Goal: Task Accomplishment & Management: Manage account settings

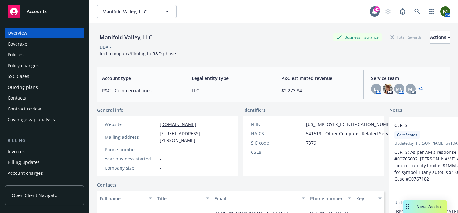
click at [29, 94] on div "Contacts" at bounding box center [45, 98] width 74 height 10
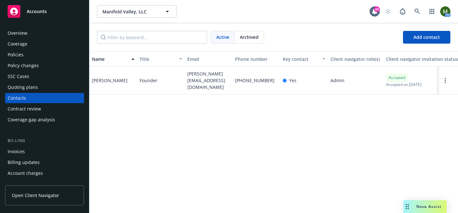
click at [201, 74] on span "[PERSON_NAME][EMAIL_ADDRESS][DOMAIN_NAME]" at bounding box center [208, 80] width 43 height 20
copy span "[PERSON_NAME][EMAIL_ADDRESS][DOMAIN_NAME]"
click at [417, 9] on icon at bounding box center [417, 12] width 6 height 6
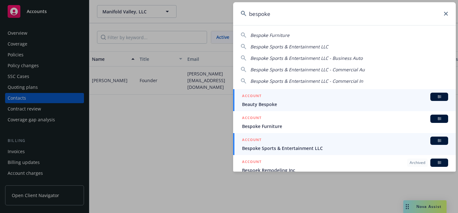
type input "bespoke"
click at [269, 140] on div "ACCOUNT BI" at bounding box center [345, 140] width 206 height 8
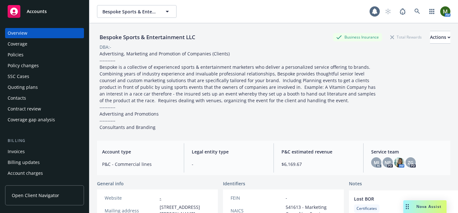
click at [58, 51] on div "Policies" at bounding box center [45, 55] width 74 height 10
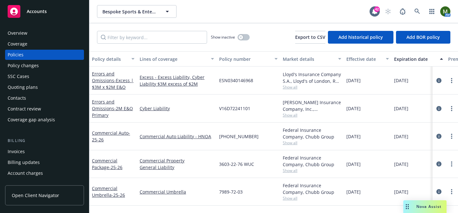
click at [33, 150] on div "Invoices" at bounding box center [45, 151] width 74 height 10
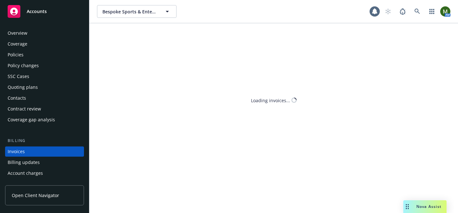
scroll to position [35, 0]
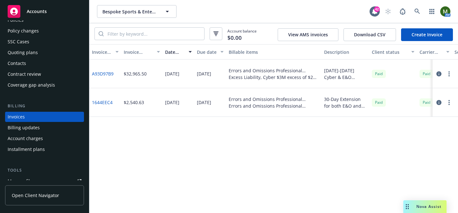
click at [421, 35] on link "Create Invoice" at bounding box center [427, 34] width 52 height 13
